Goal: Check status: Check status

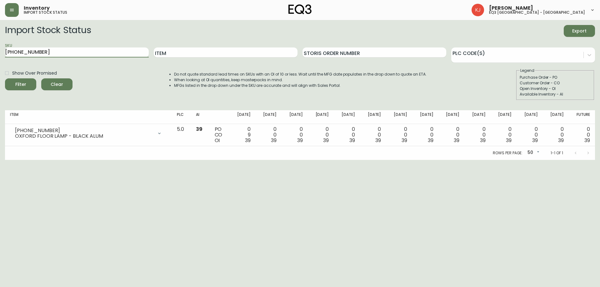
drag, startPoint x: 77, startPoint y: 55, endPoint x: 0, endPoint y: 52, distance: 77.5
click at [0, 52] on main "Import Stock Status Export SKU [PHONE_NUMBER] Item Storis Order Number PLC Code…" at bounding box center [300, 90] width 600 height 140
paste input "[PHONE_NUMBER]"
type input "[PHONE_NUMBER]"
click at [5, 78] on button "Filter" at bounding box center [20, 84] width 31 height 12
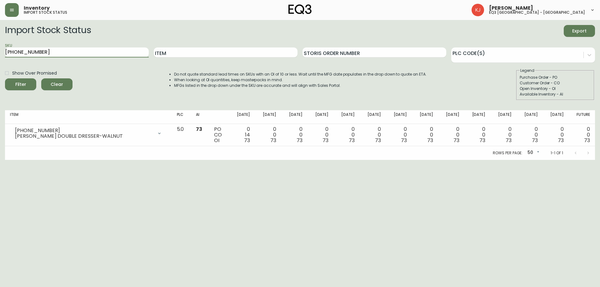
drag, startPoint x: 40, startPoint y: 56, endPoint x: 0, endPoint y: 57, distance: 40.0
click at [0, 57] on main "Import Stock Status Export SKU [PHONE_NUMBER] Item Storis Order Number PLC Code…" at bounding box center [300, 90] width 600 height 140
paste input "[PHONE_NUMBER]"
click at [5, 78] on button "Filter" at bounding box center [20, 84] width 31 height 12
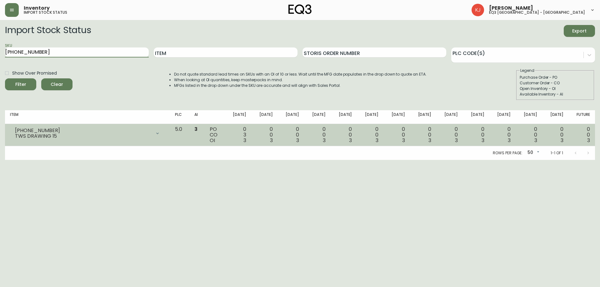
click at [242, 140] on td "0 3 3" at bounding box center [238, 135] width 27 height 22
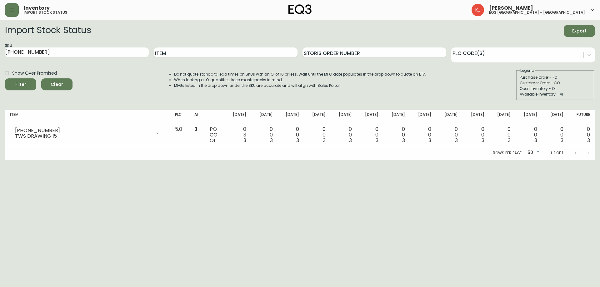
drag, startPoint x: 41, startPoint y: 227, endPoint x: 41, endPoint y: 220, distance: 6.9
click at [41, 160] on html "Inventory import stock status [PERSON_NAME] eq3 [GEOGRAPHIC_DATA] - [GEOGRAPHIC…" at bounding box center [300, 80] width 600 height 160
drag, startPoint x: 79, startPoint y: 55, endPoint x: 0, endPoint y: 54, distance: 79.0
click at [0, 54] on main "Import Stock Status Export SKU [PHONE_NUMBER] Item Storis Order Number PLC Code…" at bounding box center [300, 90] width 600 height 140
click at [5, 78] on button "Filter" at bounding box center [20, 84] width 31 height 12
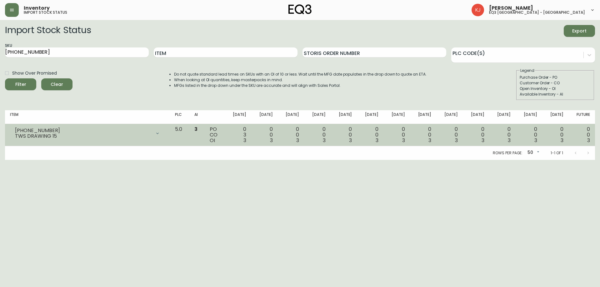
click at [273, 140] on div "0 0 3" at bounding box center [264, 134] width 17 height 17
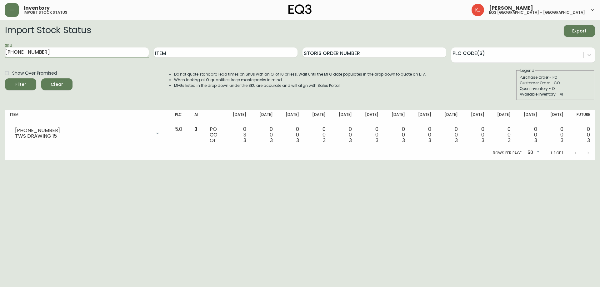
drag, startPoint x: 56, startPoint y: 52, endPoint x: 0, endPoint y: 51, distance: 56.2
click at [0, 51] on main "Import Stock Status Export SKU [PHONE_NUMBER] Item Storis Order Number PLC Code…" at bounding box center [300, 90] width 600 height 140
paste input "2"
type input "[PHONE_NUMBER]"
click at [5, 78] on button "Filter" at bounding box center [20, 84] width 31 height 12
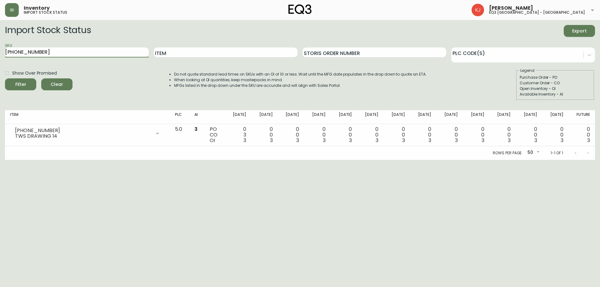
drag, startPoint x: 52, startPoint y: 50, endPoint x: 0, endPoint y: 56, distance: 52.5
click at [0, 56] on main "Import Stock Status Export SKU [PHONE_NUMBER] Item Storis Order Number PLC Code…" at bounding box center [300, 90] width 600 height 140
click at [54, 160] on html "Inventory import stock status [PERSON_NAME] eq3 [GEOGRAPHIC_DATA] - [GEOGRAPHIC…" at bounding box center [300, 80] width 600 height 160
click at [39, 51] on input "SKU" at bounding box center [77, 52] width 144 height 10
paste input "[PHONE_NUMBER]"
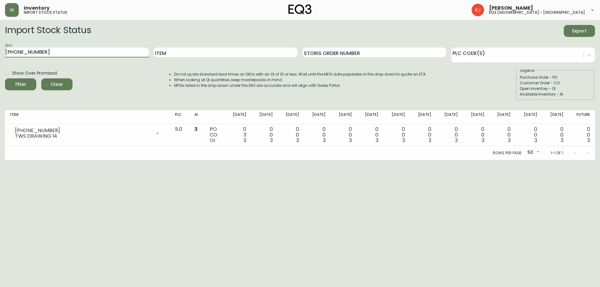
click at [5, 78] on button "Filter" at bounding box center [20, 84] width 31 height 12
drag, startPoint x: 75, startPoint y: 55, endPoint x: 0, endPoint y: 53, distance: 74.7
click at [0, 53] on main "Import Stock Status Export SKU [PHONE_NUMBER] Item Storis Order Number PLC Code…" at bounding box center [300, 90] width 600 height 140
click at [5, 78] on button "Filter" at bounding box center [20, 84] width 31 height 12
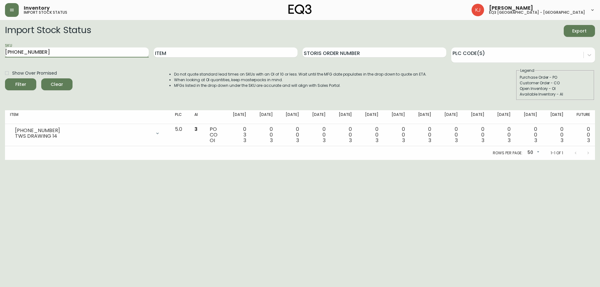
click at [137, 53] on input "[PHONE_NUMBER]" at bounding box center [77, 52] width 144 height 10
drag, startPoint x: 48, startPoint y: 53, endPoint x: 0, endPoint y: 52, distance: 48.4
click at [0, 52] on main "Import Stock Status Export SKU [PHONE_NUMBER] Item Storis Order Number PLC Code…" at bounding box center [300, 90] width 600 height 140
paste input "3"
type input "[PHONE_NUMBER]"
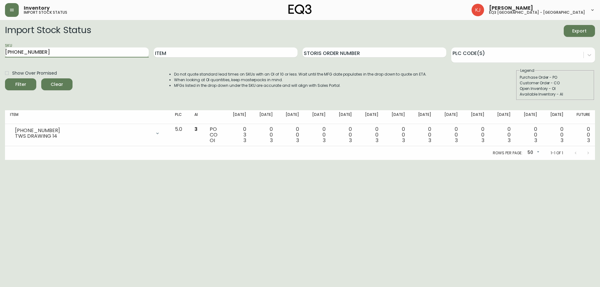
click at [5, 78] on button "Filter" at bounding box center [20, 84] width 31 height 12
